Goal: Information Seeking & Learning: Learn about a topic

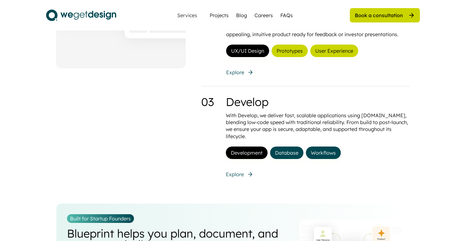
scroll to position [717, 0]
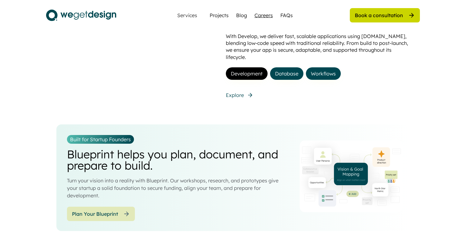
click at [260, 13] on div "Careers" at bounding box center [263, 15] width 18 height 7
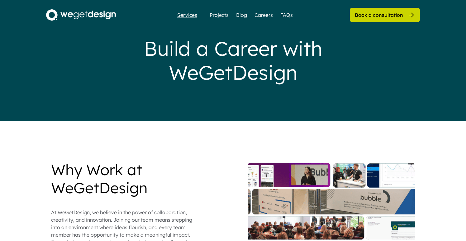
click at [188, 15] on div "Services" at bounding box center [187, 14] width 25 height 5
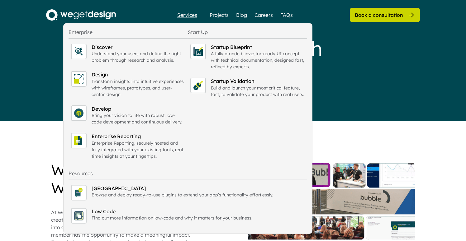
click at [132, 15] on div "Services Projects Blog Careers FAQs Book a consultation" at bounding box center [233, 14] width 374 height 15
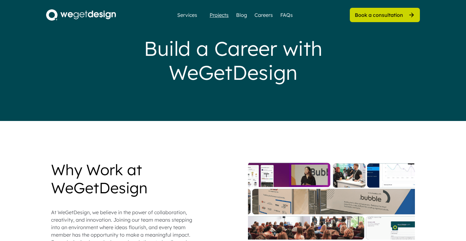
click at [217, 15] on div "Projects" at bounding box center [219, 14] width 19 height 7
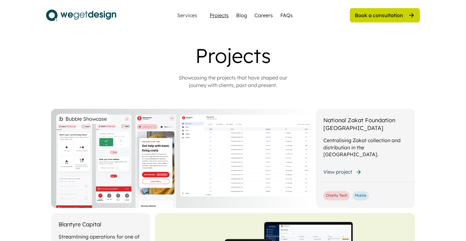
click at [218, 15] on div "Projects" at bounding box center [219, 15] width 19 height 7
click at [241, 15] on div "Blog" at bounding box center [241, 15] width 11 height 7
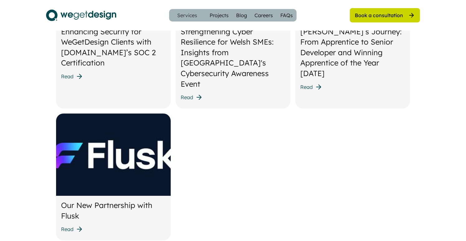
scroll to position [773, 0]
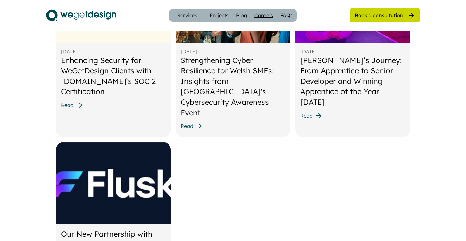
click at [266, 18] on div "Careers" at bounding box center [263, 15] width 18 height 7
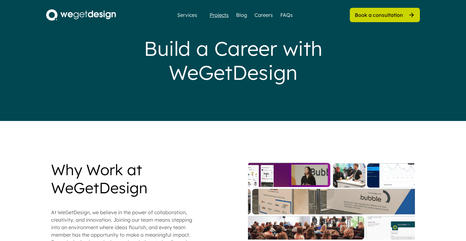
click at [212, 12] on div "Projects" at bounding box center [219, 14] width 19 height 7
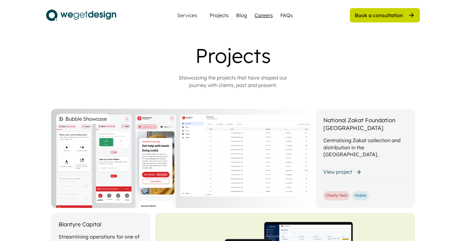
click at [265, 14] on div "Careers" at bounding box center [263, 15] width 18 height 7
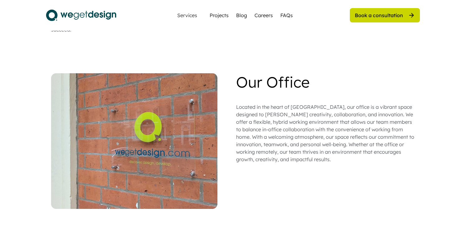
scroll to position [361, 0]
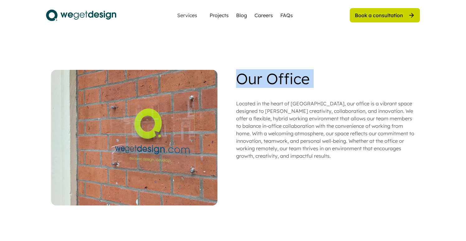
drag, startPoint x: 51, startPoint y: 61, endPoint x: 267, endPoint y: 87, distance: 218.2
click at [267, 87] on div "Why Work at WeGetDesign At WeGetDesign, we believe in the power of collaboratio…" at bounding box center [233, 50] width 374 height 500
click at [237, 74] on div "Our Office" at bounding box center [272, 79] width 73 height 18
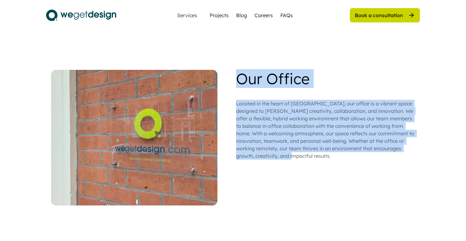
drag, startPoint x: 237, startPoint y: 74, endPoint x: 332, endPoint y: 157, distance: 126.4
click at [333, 156] on div "Our Office Located in the heart of Cardiff, our office is a vibrant space desig…" at bounding box center [233, 137] width 364 height 135
click at [321, 151] on div "Located in the heart of [GEOGRAPHIC_DATA], our office is a vibrant space design…" at bounding box center [325, 130] width 179 height 60
drag, startPoint x: 316, startPoint y: 150, endPoint x: 227, endPoint y: 61, distance: 125.5
click at [227, 61] on div "Why Work at WeGetDesign At WeGetDesign, we believe in the power of collaboratio…" at bounding box center [233, 50] width 374 height 500
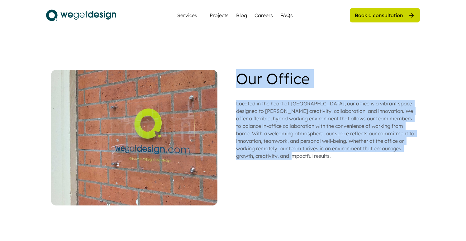
click at [313, 149] on div "Located in the heart of [GEOGRAPHIC_DATA], our office is a vibrant space design…" at bounding box center [325, 130] width 179 height 60
drag, startPoint x: 313, startPoint y: 149, endPoint x: 232, endPoint y: 62, distance: 119.0
click at [232, 62] on div "Why Work at WeGetDesign At WeGetDesign, we believe in the power of collaboratio…" at bounding box center [233, 50] width 374 height 500
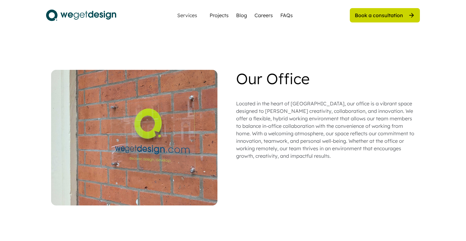
click at [314, 149] on div "Located in the heart of [GEOGRAPHIC_DATA], our office is a vibrant space design…" at bounding box center [325, 130] width 179 height 60
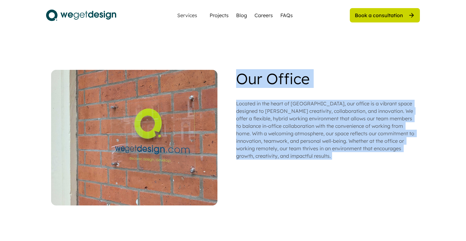
drag, startPoint x: 314, startPoint y: 149, endPoint x: 238, endPoint y: 62, distance: 116.5
click at [238, 70] on div "Our Office Located in the heart of Cardiff, our office is a vibrant space desig…" at bounding box center [325, 115] width 179 height 90
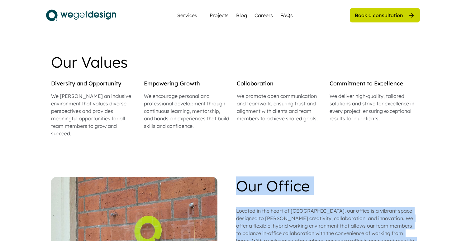
scroll to position [258, 0]
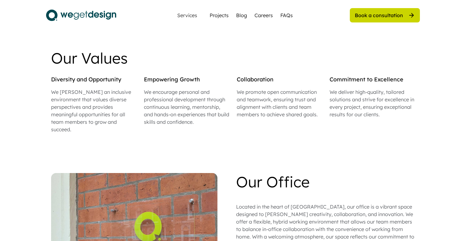
click at [257, 134] on div "Why Work at WeGetDesign At WeGetDesign, we believe in the power of collaboratio…" at bounding box center [233, 153] width 374 height 500
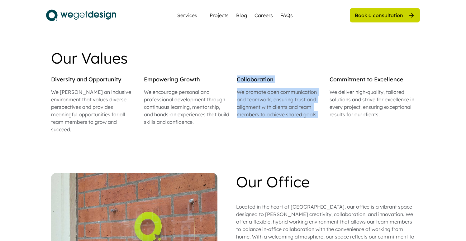
drag, startPoint x: 236, startPoint y: 80, endPoint x: 324, endPoint y: 124, distance: 98.0
click at [324, 124] on div "Diversity and Opportunity We foster an inclusive environment that values divers…" at bounding box center [233, 104] width 364 height 58
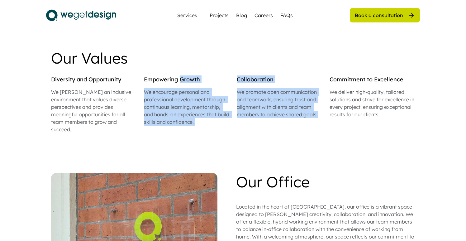
drag, startPoint x: 319, startPoint y: 117, endPoint x: 181, endPoint y: 80, distance: 143.1
click at [181, 80] on div "Diversity and Opportunity We foster an inclusive environment that values divers…" at bounding box center [233, 104] width 364 height 58
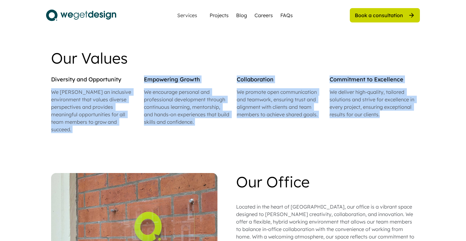
drag, startPoint x: 140, startPoint y: 77, endPoint x: 326, endPoint y: 118, distance: 190.3
click at [326, 118] on div "Diversity and Opportunity We foster an inclusive environment that values divers…" at bounding box center [233, 104] width 364 height 58
click at [212, 126] on div "Why Work at WeGetDesign At WeGetDesign, we believe in the power of collaboratio…" at bounding box center [233, 153] width 374 height 500
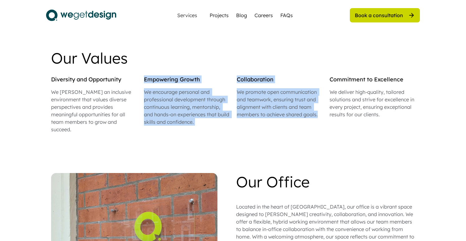
drag, startPoint x: 145, startPoint y: 77, endPoint x: 319, endPoint y: 113, distance: 178.0
click at [321, 113] on div "Diversity and Opportunity We foster an inclusive environment that values divers…" at bounding box center [233, 104] width 364 height 58
click at [273, 129] on div "Why Work at WeGetDesign At WeGetDesign, we believe in the power of collaboratio…" at bounding box center [233, 153] width 374 height 500
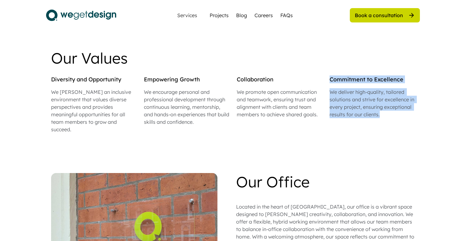
drag, startPoint x: 331, startPoint y: 81, endPoint x: 387, endPoint y: 122, distance: 69.3
click at [387, 122] on div "Diversity and Opportunity We foster an inclusive environment that values divers…" at bounding box center [233, 104] width 364 height 58
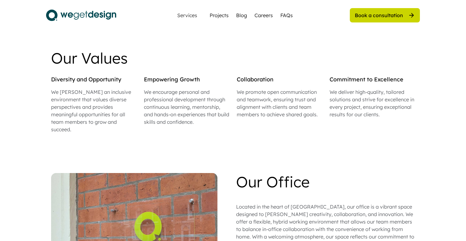
click at [313, 107] on div "We promote open communication and teamwork, ensuring trust and alignment with c…" at bounding box center [279, 103] width 85 height 30
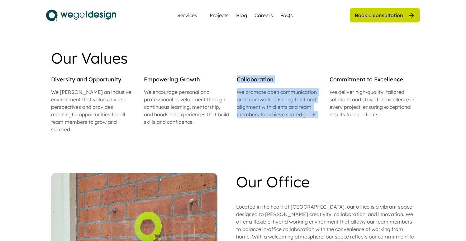
drag, startPoint x: 319, startPoint y: 114, endPoint x: 235, endPoint y: 80, distance: 90.4
click at [235, 80] on div "Diversity and Opportunity We foster an inclusive environment that values divers…" at bounding box center [233, 104] width 364 height 58
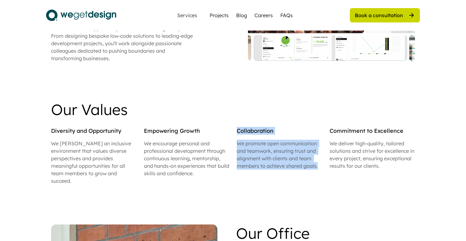
scroll to position [193, 0]
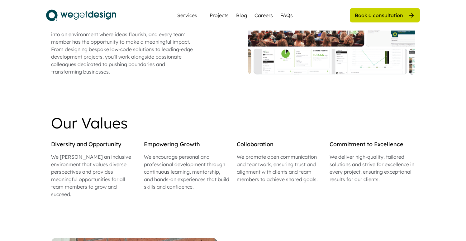
click at [146, 146] on div "Empowering Growth" at bounding box center [186, 144] width 85 height 8
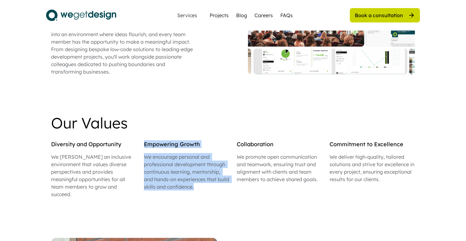
drag, startPoint x: 143, startPoint y: 145, endPoint x: 214, endPoint y: 191, distance: 84.3
click at [214, 191] on div "Why Work at WeGetDesign At WeGetDesign, we believe in the power of collaboratio…" at bounding box center [233, 218] width 374 height 500
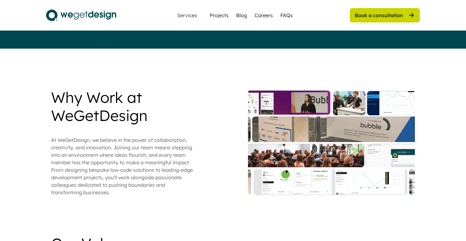
scroll to position [71, 0]
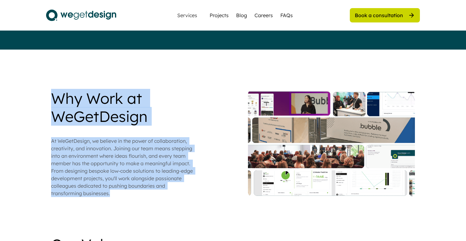
drag, startPoint x: 52, startPoint y: 98, endPoint x: 128, endPoint y: 202, distance: 128.8
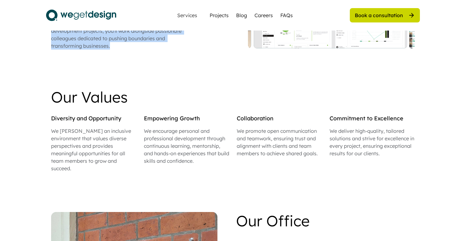
scroll to position [228, 0]
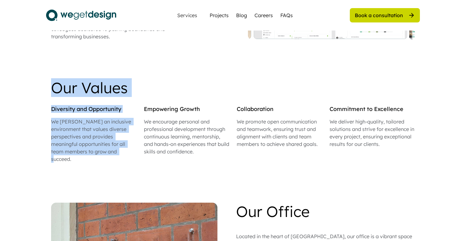
drag, startPoint x: 51, startPoint y: 89, endPoint x: 105, endPoint y: 166, distance: 94.2
click at [105, 166] on div "Why Work at WeGetDesign At WeGetDesign, we believe in the power of collaboratio…" at bounding box center [233, 183] width 374 height 500
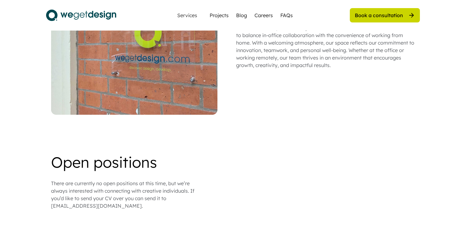
scroll to position [459, 0]
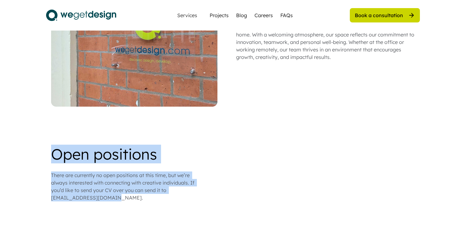
drag, startPoint x: 50, startPoint y: 149, endPoint x: 116, endPoint y: 197, distance: 82.1
click at [116, 197] on div "Build a Career with WeGetDesign Why Work at WeGetDesign At WeGetDesign, we beli…" at bounding box center [233, 69] width 466 height 1057
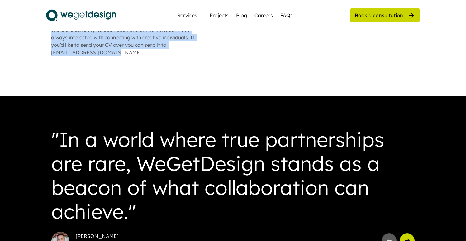
scroll to position [605, 0]
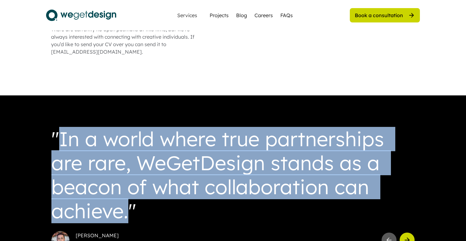
drag, startPoint x: 62, startPoint y: 135, endPoint x: 127, endPoint y: 205, distance: 95.2
click at [127, 205] on div ""In a world where true partnerships are rare, WeGetDesign stands as a beacon of…" at bounding box center [232, 175] width 363 height 96
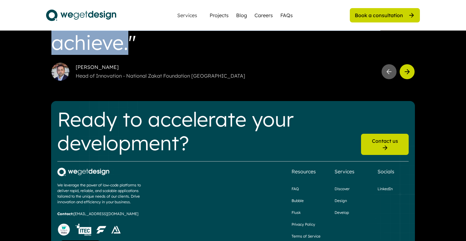
scroll to position [809, 0]
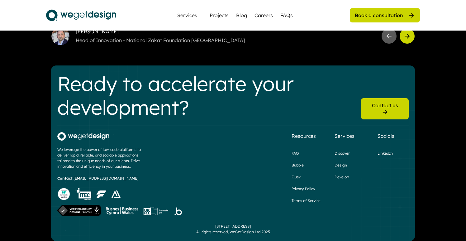
click at [296, 174] on div "Flusk" at bounding box center [295, 177] width 9 height 6
